Goal: Transaction & Acquisition: Purchase product/service

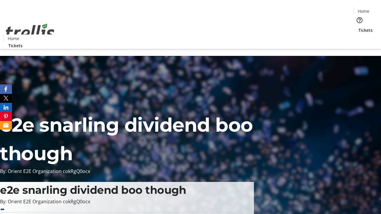
click at [358, 27] on span "Tickets" at bounding box center [365, 30] width 14 height 6
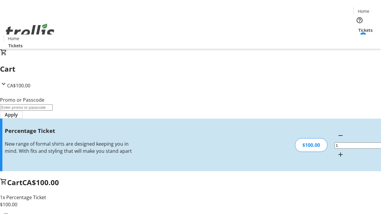
type input "FOO"
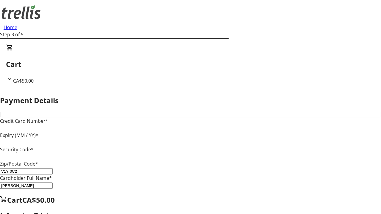
type input "V1Y 0C2"
